Goal: Register for event/course

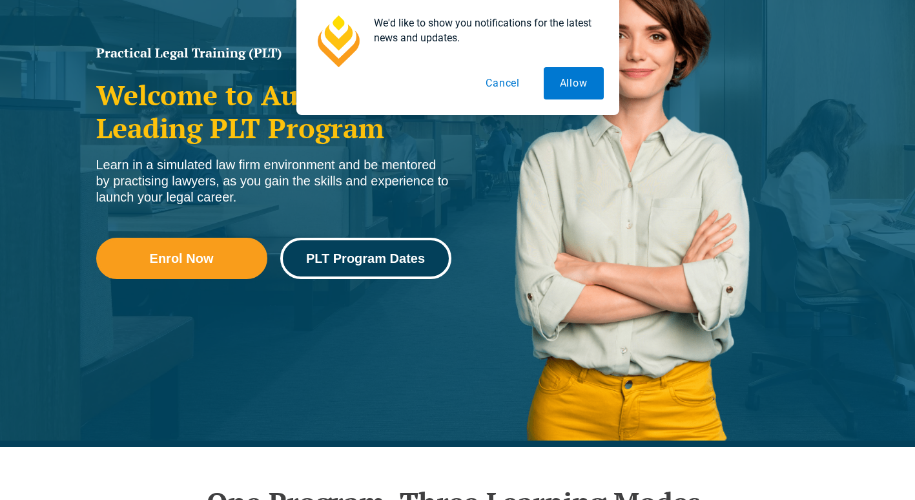
click at [409, 256] on span "PLT Program Dates" at bounding box center [365, 258] width 119 height 13
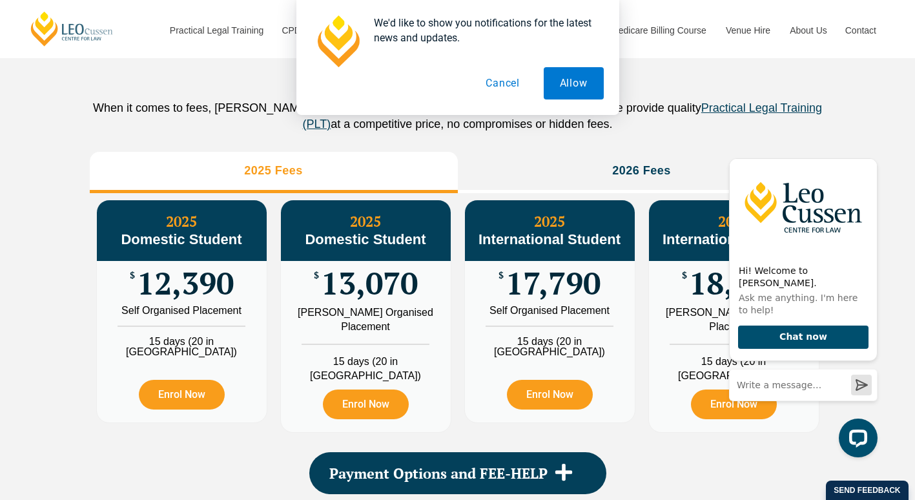
click at [496, 83] on button "Cancel" at bounding box center [502, 83] width 67 height 32
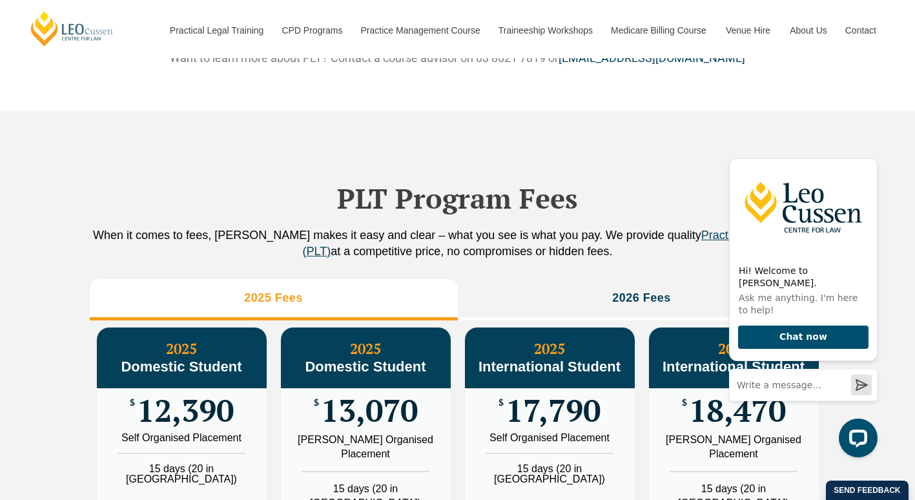
scroll to position [1311, 0]
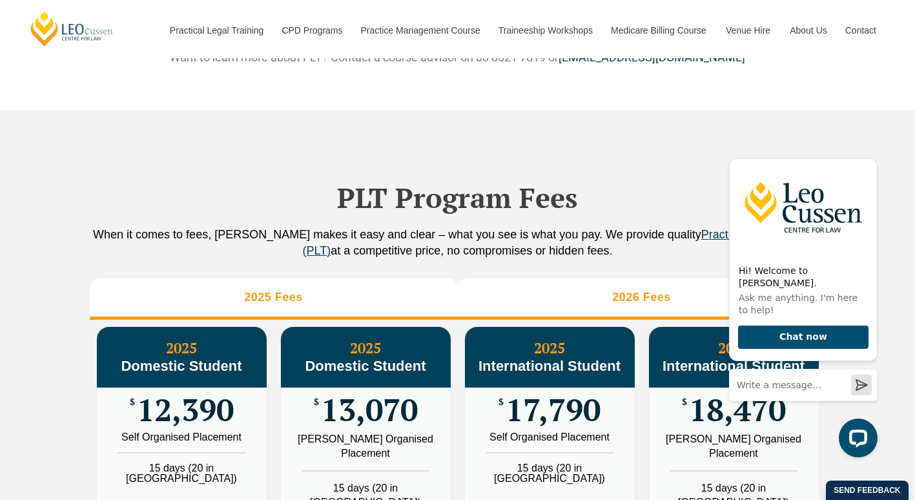
click at [612, 320] on li "2026 Fees" at bounding box center [642, 298] width 368 height 41
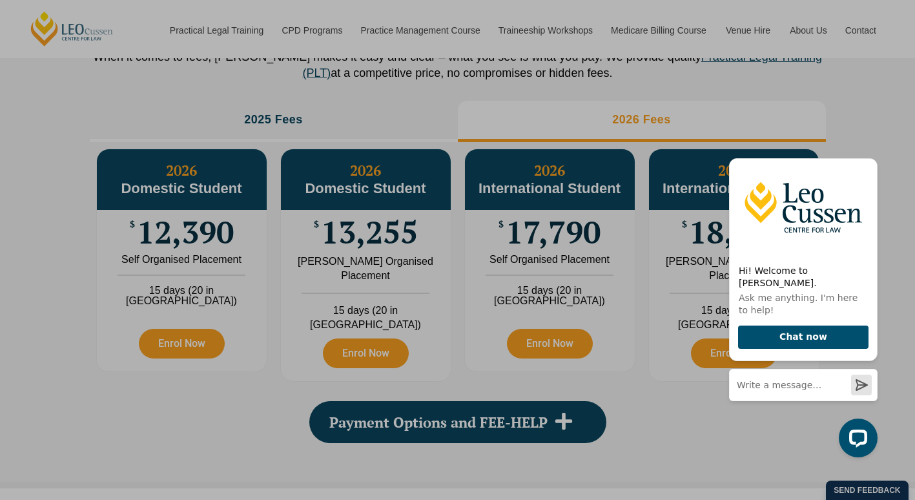
scroll to position [1499, 0]
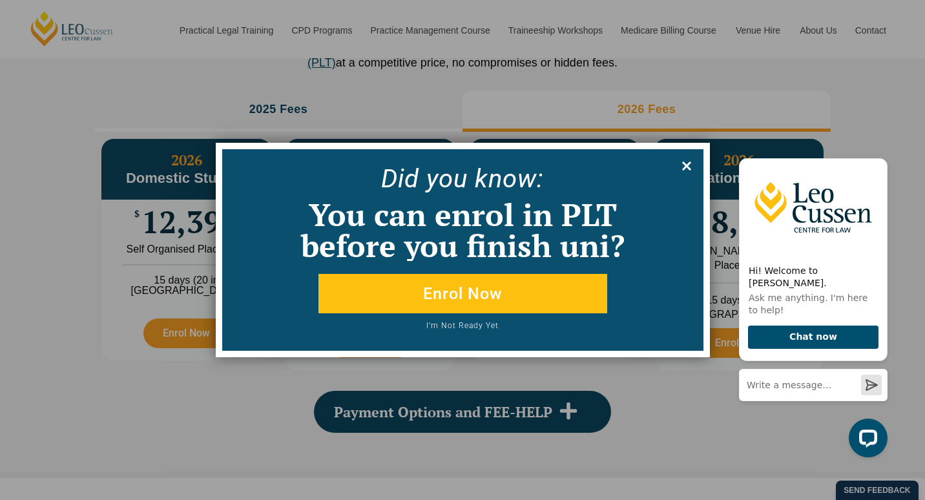
click at [683, 169] on icon at bounding box center [686, 165] width 9 height 9
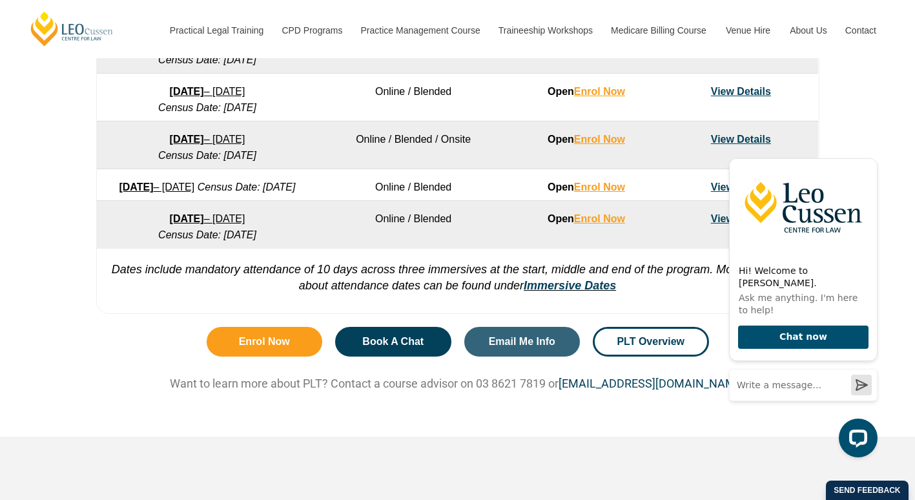
scroll to position [989, 0]
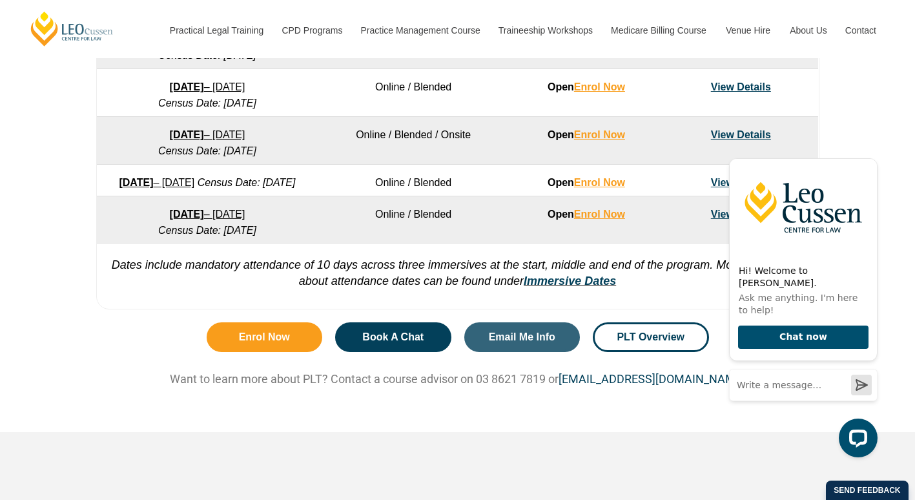
click at [726, 132] on link "View Details" at bounding box center [741, 134] width 60 height 11
